Goal: Information Seeking & Learning: Learn about a topic

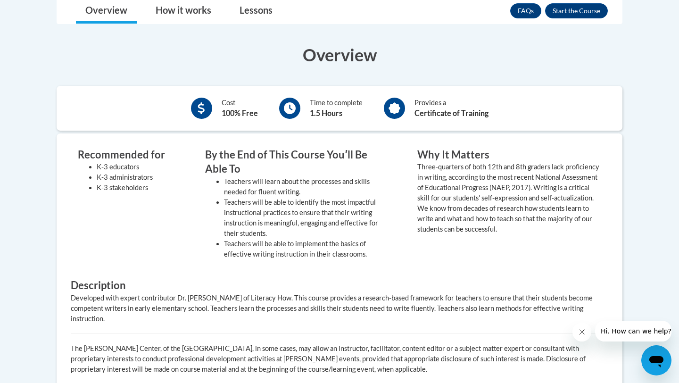
scroll to position [242, 0]
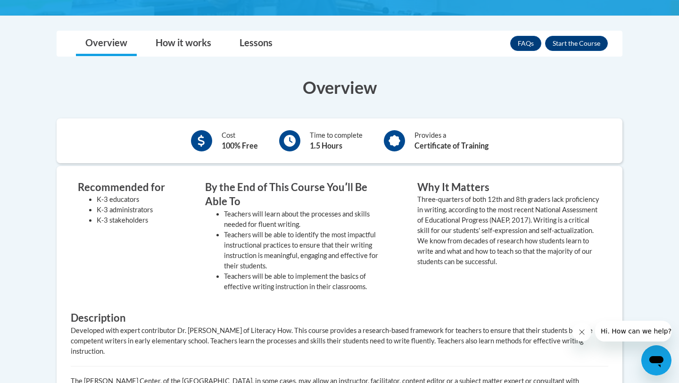
click at [322, 146] on b "1.5 Hours" at bounding box center [326, 145] width 33 height 9
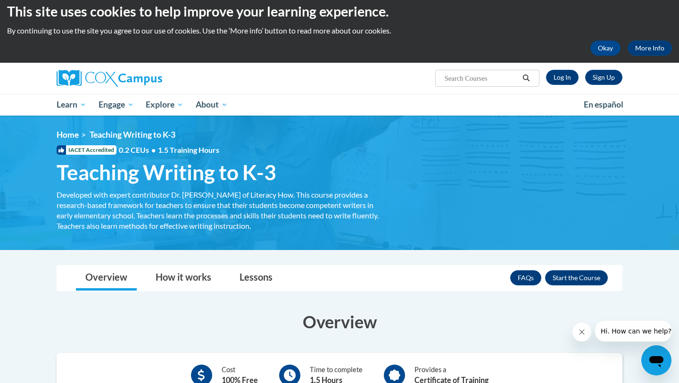
scroll to position [0, 0]
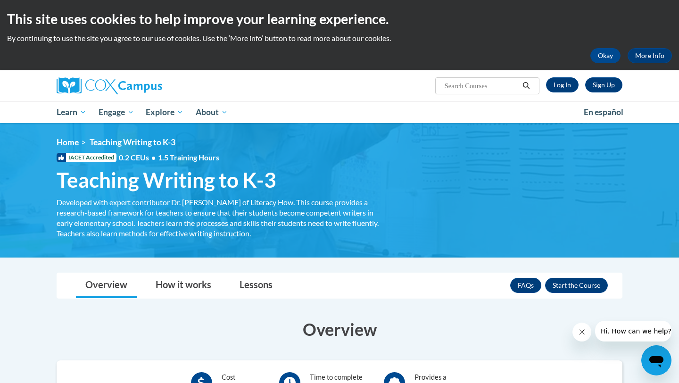
click at [521, 184] on div "<en>Home</en><fr>Accueil</fr><de>Zuhause</de><it>Casa</it><es>Casa</es><pt>Casa…" at bounding box center [339, 190] width 595 height 106
click at [235, 182] on span "Teaching Writing to K-3" at bounding box center [167, 179] width 220 height 25
click at [558, 84] on link "Log In" at bounding box center [562, 84] width 33 height 15
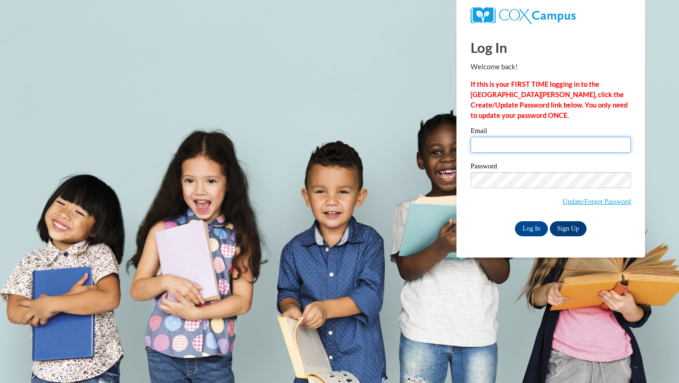
click at [543, 146] on input "Email" at bounding box center [551, 145] width 160 height 16
type input "moores3@central.edu"
click at [533, 229] on input "Log In" at bounding box center [531, 228] width 33 height 15
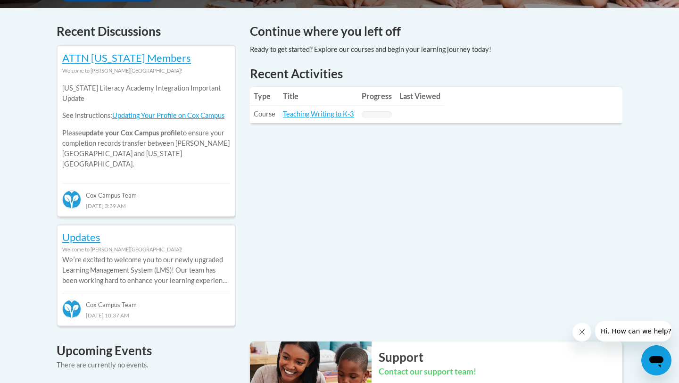
scroll to position [394, 0]
click at [336, 113] on link "Teaching Writing to K-3" at bounding box center [318, 113] width 71 height 8
